Goal: Information Seeking & Learning: Learn about a topic

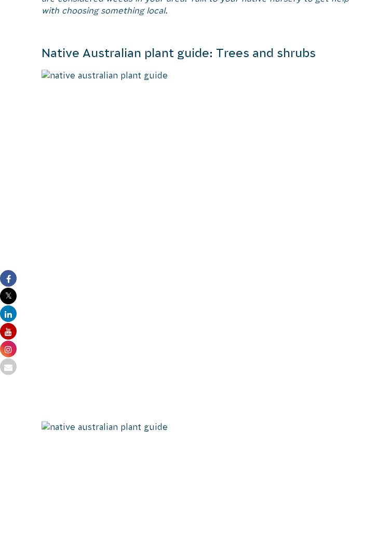
scroll to position [800, 0]
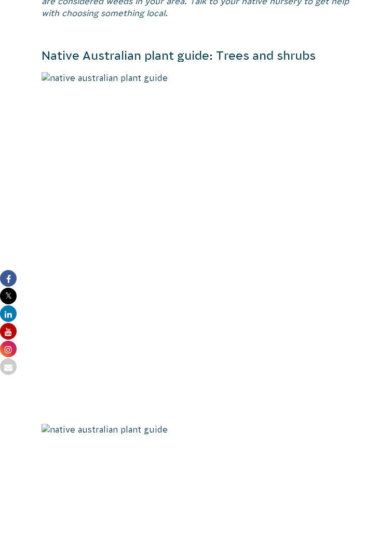
click at [99, 370] on img at bounding box center [196, 246] width 309 height 349
click at [72, 358] on img at bounding box center [196, 246] width 309 height 349
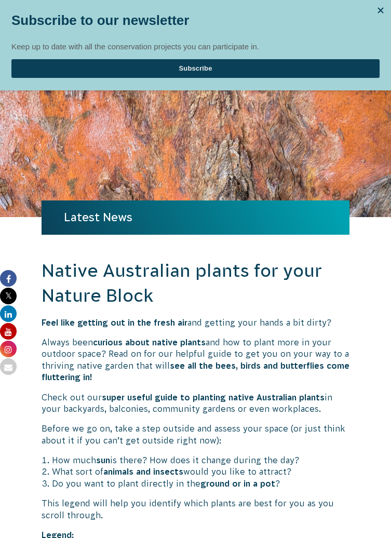
scroll to position [0, 0]
